Goal: Task Accomplishment & Management: Manage account settings

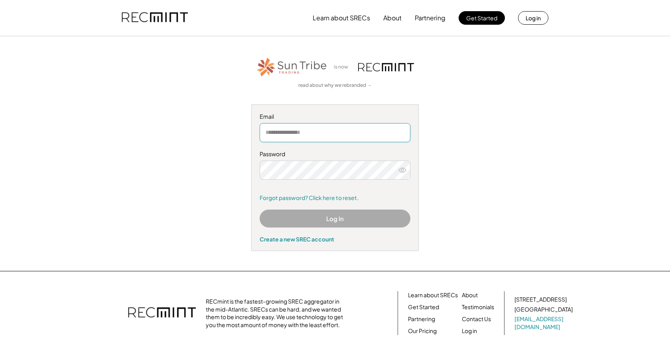
click at [339, 132] on input "email" at bounding box center [335, 132] width 151 height 19
type input "**********"
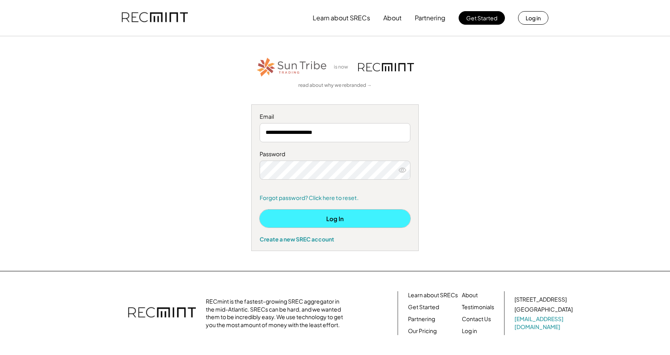
click at [338, 215] on button "Log In" at bounding box center [335, 219] width 151 height 18
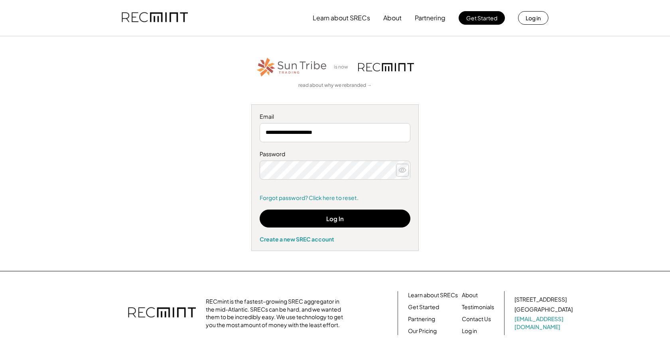
click at [404, 171] on use at bounding box center [402, 170] width 7 height 4
click at [404, 171] on icon at bounding box center [402, 170] width 8 height 8
click at [530, 18] on button "Log in" at bounding box center [533, 18] width 30 height 14
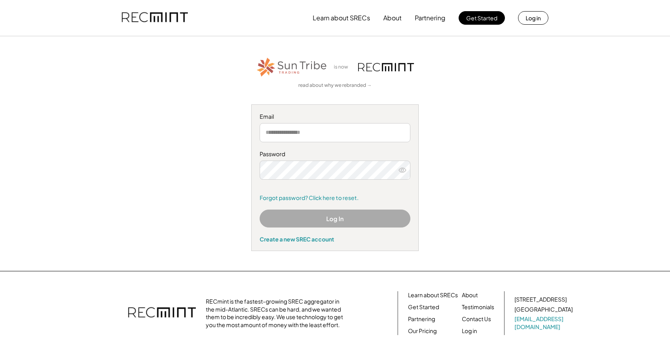
click at [360, 134] on input "email" at bounding box center [335, 132] width 151 height 19
type input "**********"
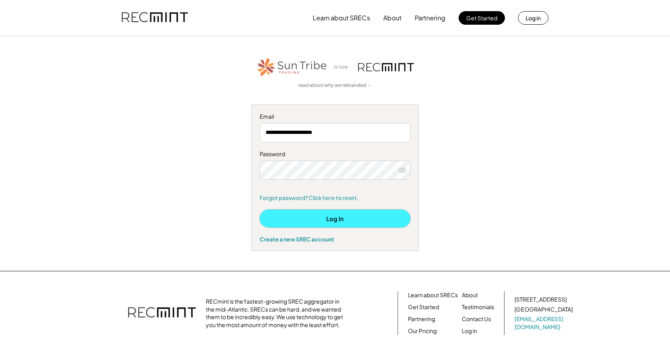
click at [342, 219] on button "Log In" at bounding box center [335, 219] width 151 height 18
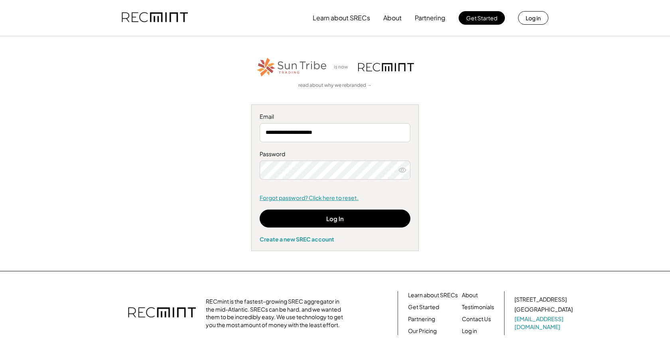
click at [300, 197] on link "Forgot password? Click here to reset." at bounding box center [335, 198] width 151 height 8
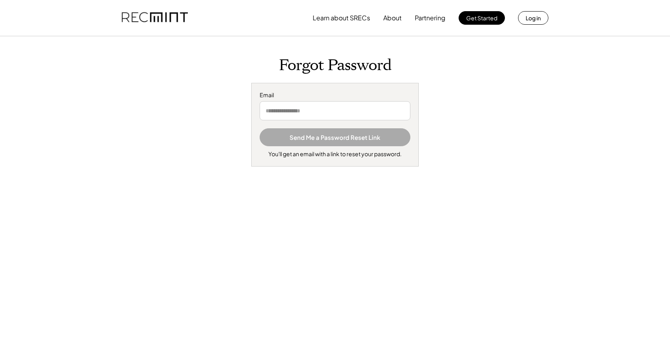
click at [369, 114] on input "email" at bounding box center [335, 110] width 151 height 19
type input "**********"
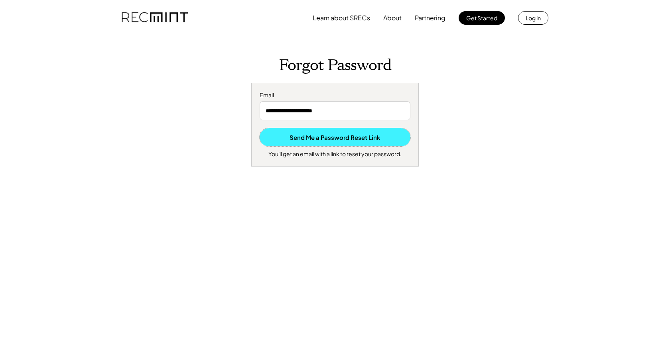
click at [315, 134] on button "Send Me a Password Reset Link" at bounding box center [335, 137] width 151 height 18
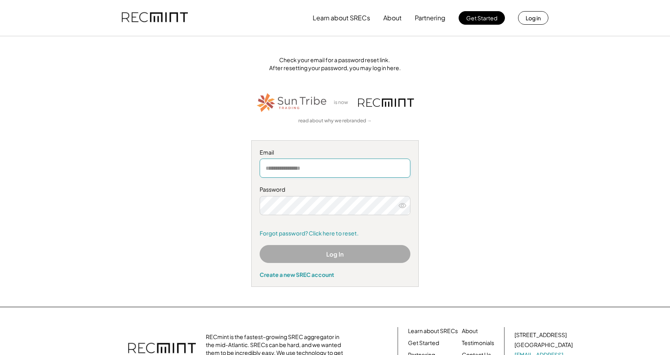
click at [344, 166] on input "email" at bounding box center [335, 168] width 151 height 19
type input "*"
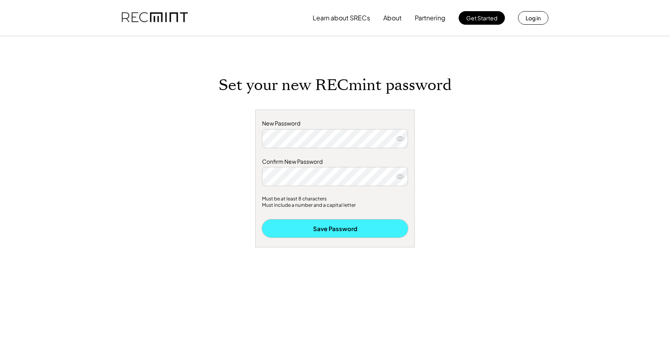
click at [327, 227] on button "Save Password" at bounding box center [335, 229] width 146 height 18
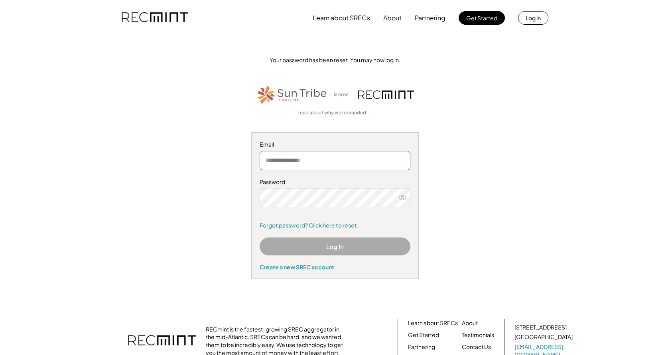
click at [357, 161] on input "email" at bounding box center [335, 160] width 151 height 19
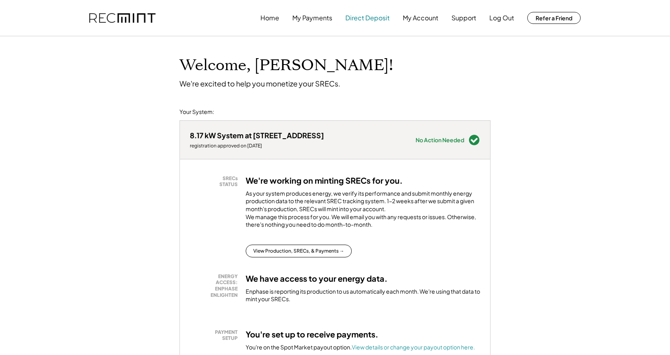
click at [371, 19] on button "Direct Deposit" at bounding box center [367, 18] width 44 height 16
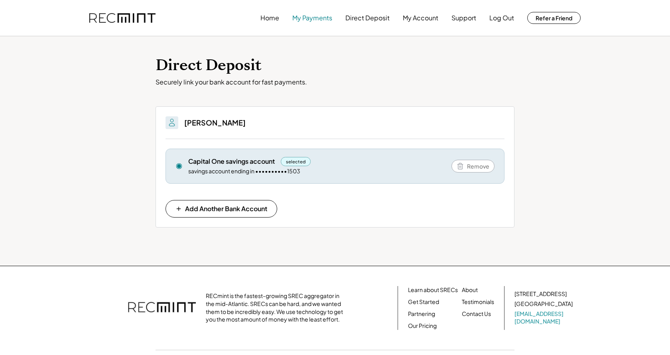
click at [319, 18] on button "My Payments" at bounding box center [312, 18] width 40 height 16
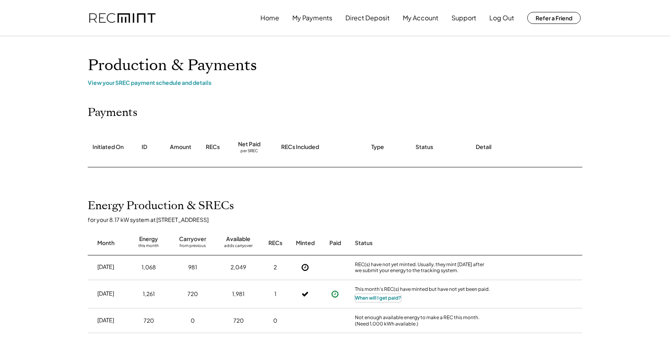
click at [372, 299] on button "When will I get paid?" at bounding box center [378, 298] width 46 height 8
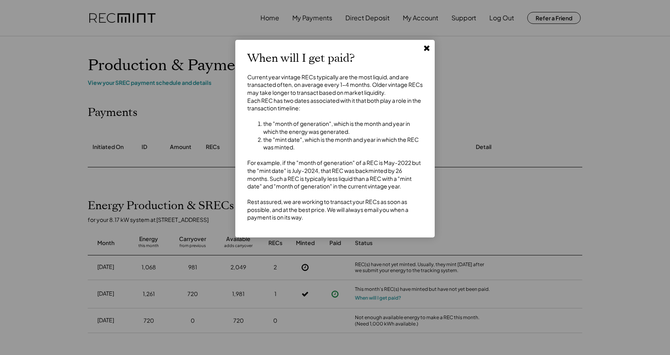
click at [426, 49] on use at bounding box center [427, 48] width 6 height 6
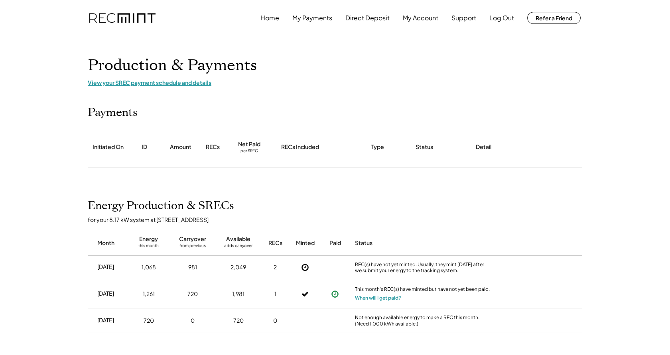
click at [171, 83] on div "View your SREC payment schedule and details" at bounding box center [335, 82] width 495 height 7
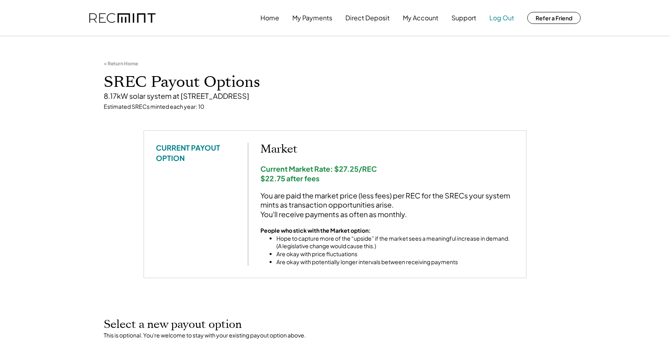
click at [498, 17] on button "Log Out" at bounding box center [501, 18] width 25 height 16
